Goal: Transaction & Acquisition: Purchase product/service

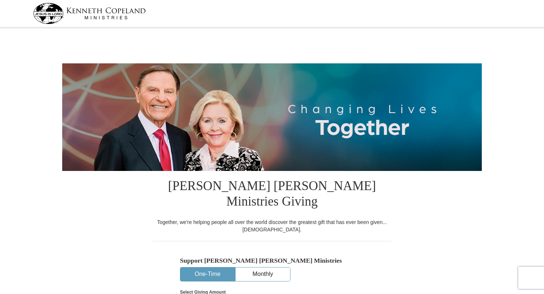
select select "NV"
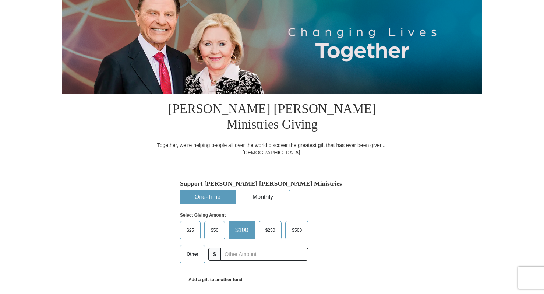
scroll to position [110, 0]
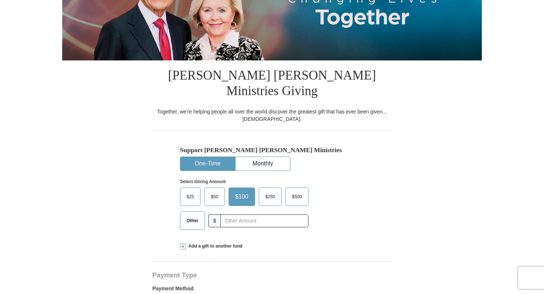
click at [183, 243] on span at bounding box center [183, 246] width 6 height 6
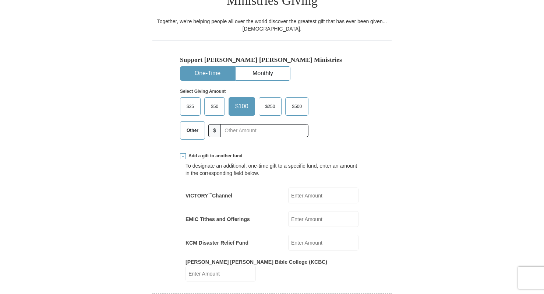
scroll to position [221, 0]
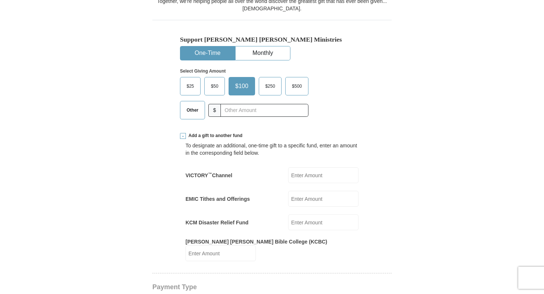
click at [307, 191] on input "EMIC Tithes and Offerings" at bounding box center [323, 199] width 70 height 16
type input "217"
click at [469, 178] on form "[PERSON_NAME] [PERSON_NAME] Ministries Giving Together, we're helping people al…" at bounding box center [271, 282] width 419 height 946
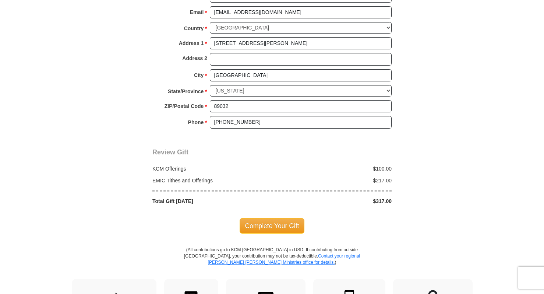
scroll to position [699, 0]
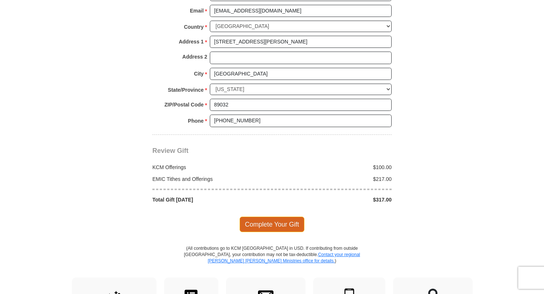
click at [261, 216] on span "Complete Your Gift" at bounding box center [271, 223] width 65 height 15
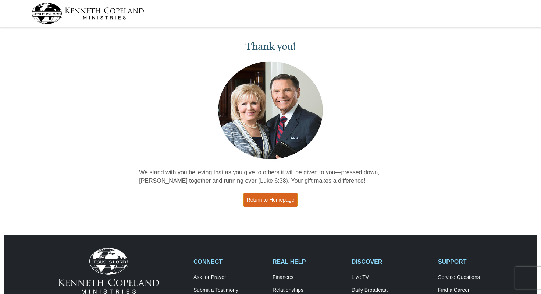
click at [269, 196] on link "Return to Homepage" at bounding box center [270, 199] width 54 height 14
